Goal: Register for event/course: Sign up to attend an event or enroll in a course

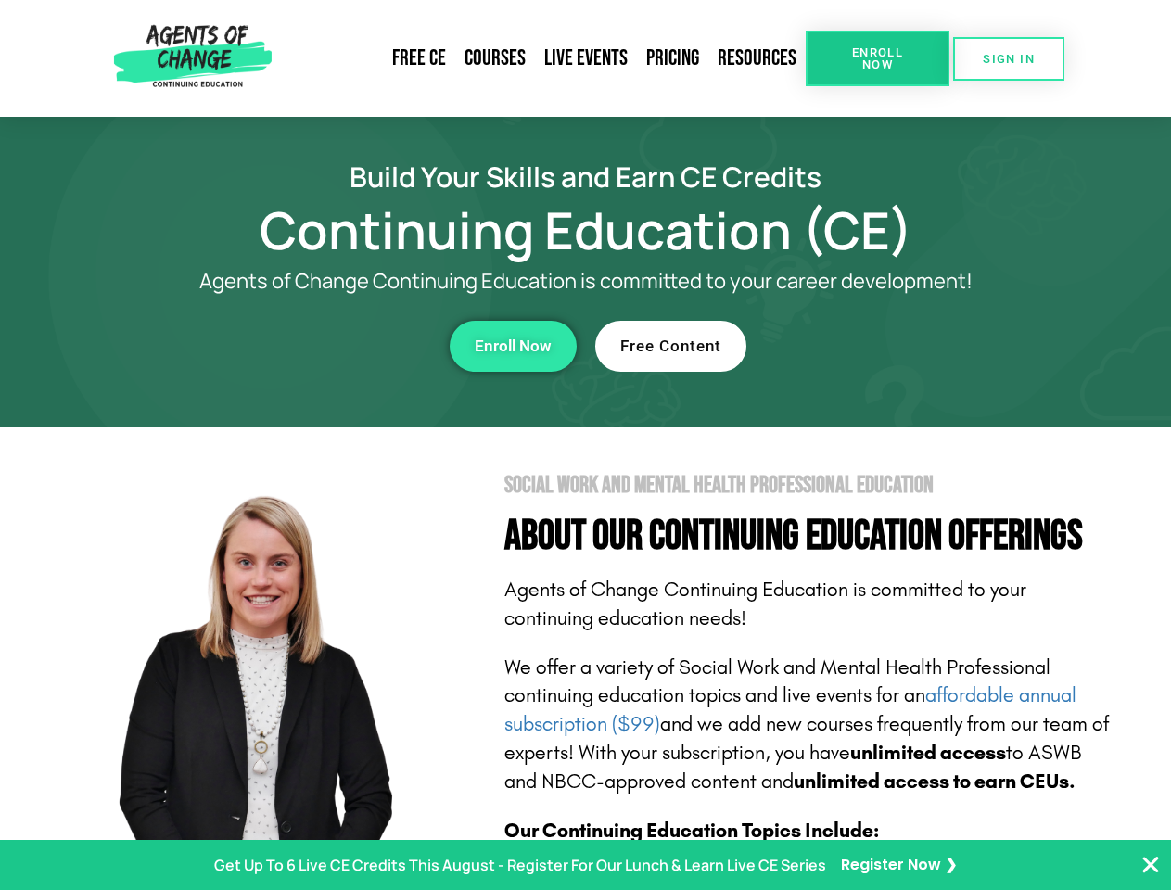
click at [585, 445] on section "Social Work and Mental Health Professional Education About Our Continuing Educa…" at bounding box center [585, 816] width 1171 height 779
click at [877, 58] on span "Enroll Now" at bounding box center [877, 58] width 84 height 24
click at [1008, 58] on span "SIGN IN" at bounding box center [1008, 59] width 52 height 12
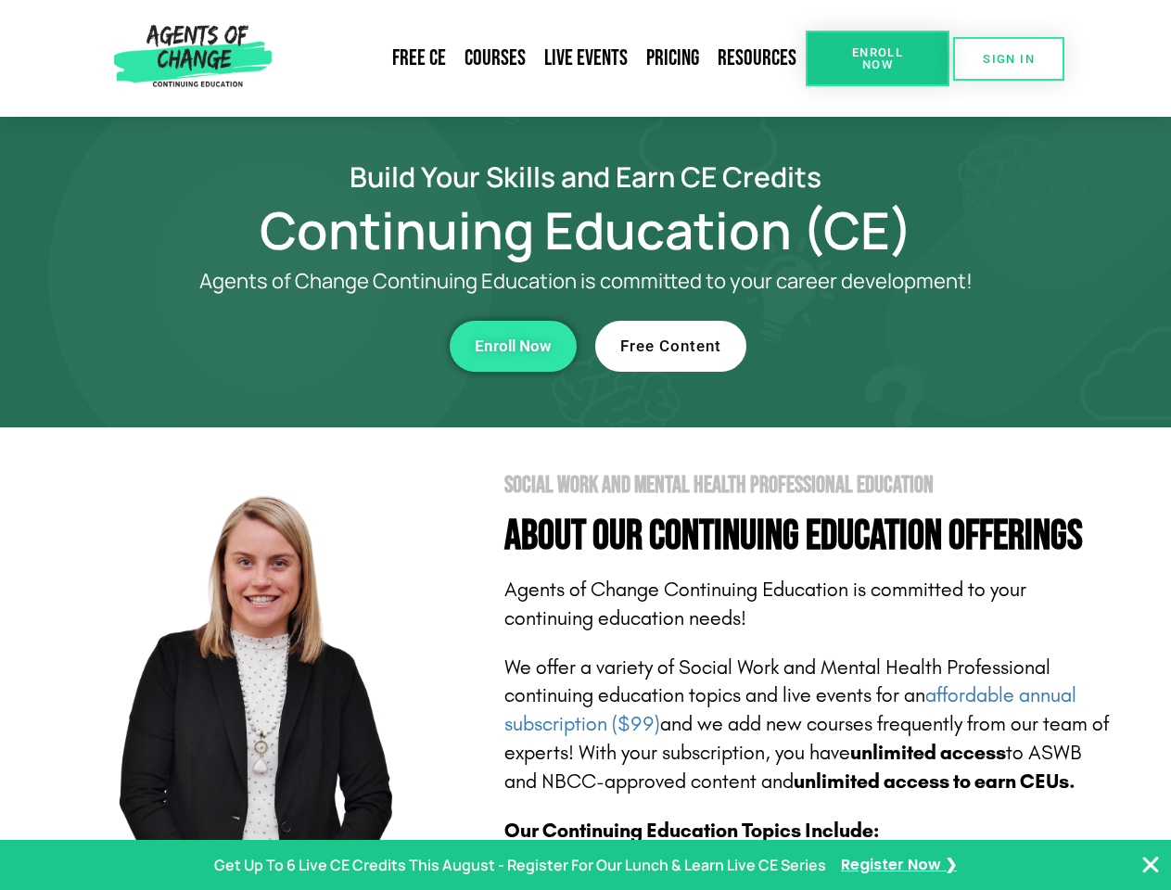
click at [322, 346] on div "Enroll Now" at bounding box center [322, 346] width 510 height 51
click at [513, 346] on span "Enroll Now" at bounding box center [513, 346] width 77 height 16
click at [850, 346] on div "Free Content" at bounding box center [850, 346] width 510 height 51
